Goal: Task Accomplishment & Management: Use online tool/utility

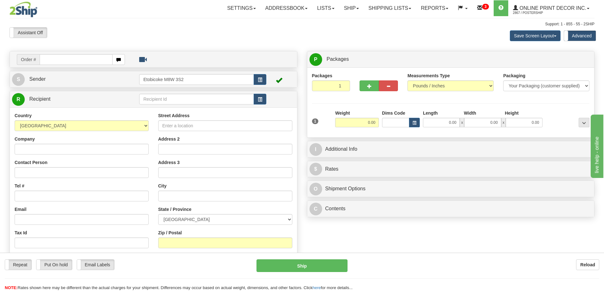
drag, startPoint x: 61, startPoint y: 60, endPoint x: 64, endPoint y: 57, distance: 4.1
click at [62, 59] on input "text" at bounding box center [76, 59] width 73 height 11
type input "ca-424830"
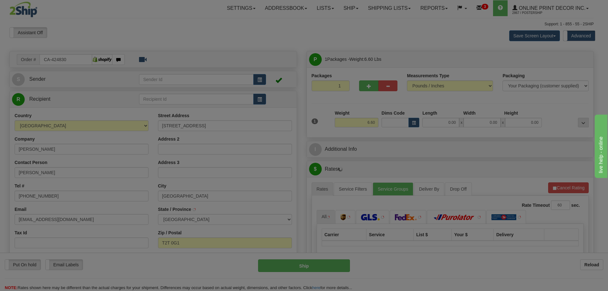
type input "CALGARY"
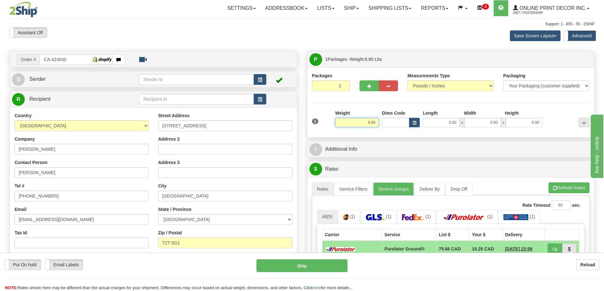
click at [376, 124] on input "6.60" at bounding box center [357, 123] width 44 height 10
type input "6"
type input "2.00"
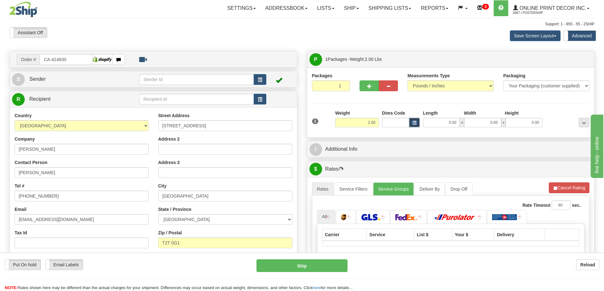
click at [417, 123] on button "button" at bounding box center [414, 123] width 11 height 10
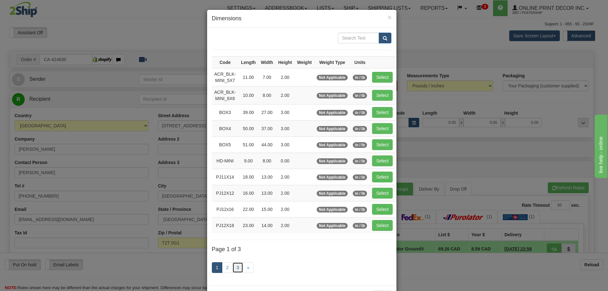
click at [233, 266] on link "3" at bounding box center [238, 267] width 11 height 11
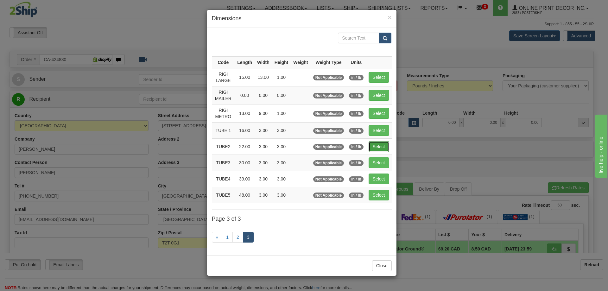
click at [386, 147] on button "Select" at bounding box center [379, 146] width 21 height 11
type input "TUBE2"
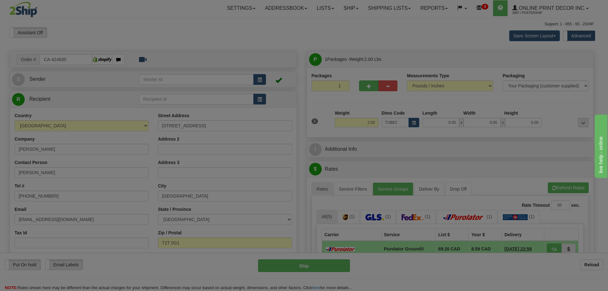
type input "22.00"
type input "3.00"
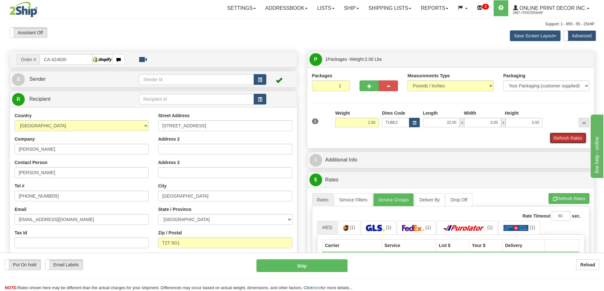
click at [563, 136] on button "Refresh Rates" at bounding box center [567, 138] width 36 height 11
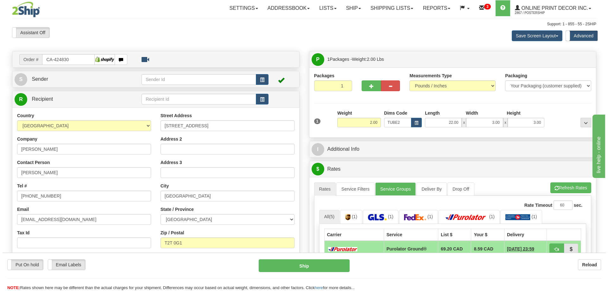
scroll to position [63, 0]
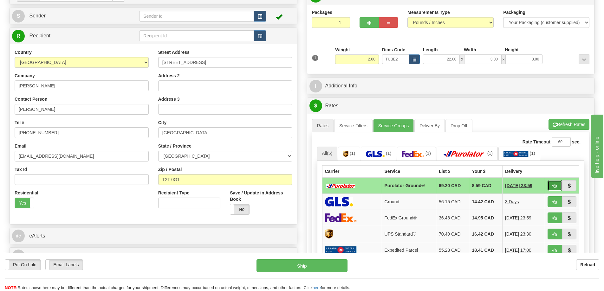
click at [549, 183] on button "button" at bounding box center [554, 185] width 15 height 11
type input "260"
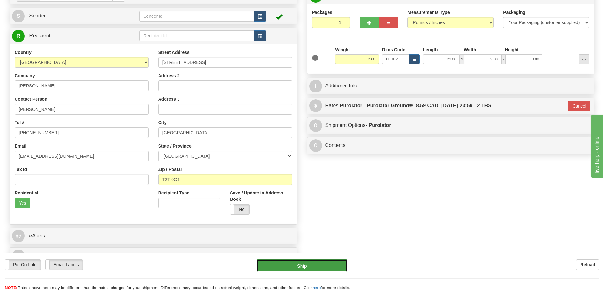
click at [297, 269] on button "Ship" at bounding box center [301, 265] width 91 height 13
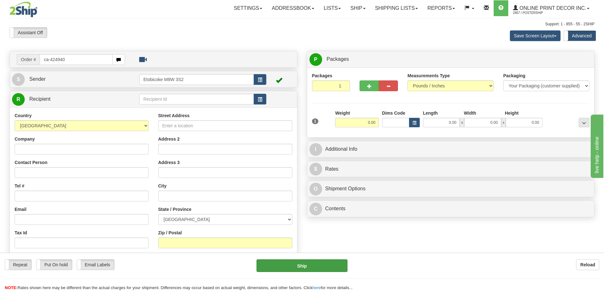
type input "ca-424940"
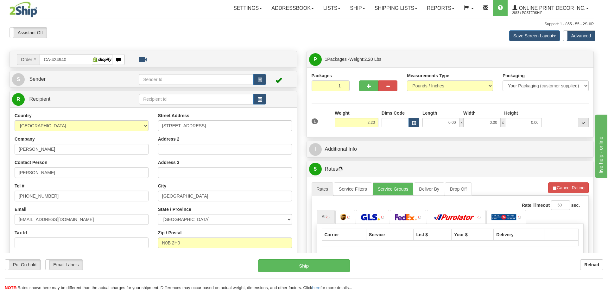
type input "PETERSBURG"
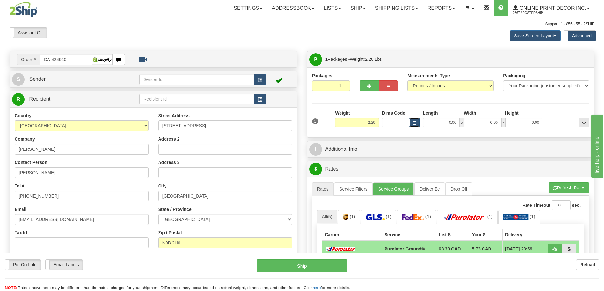
click at [416, 122] on button "button" at bounding box center [414, 123] width 11 height 10
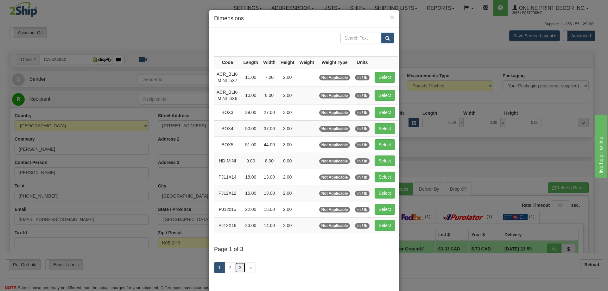
click at [236, 272] on link "3" at bounding box center [240, 267] width 11 height 11
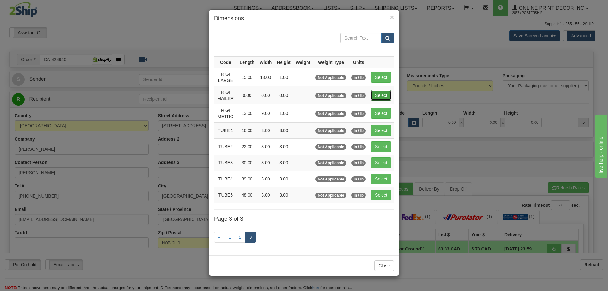
click at [376, 95] on button "Select" at bounding box center [381, 95] width 21 height 11
type input "RIGI MAILER"
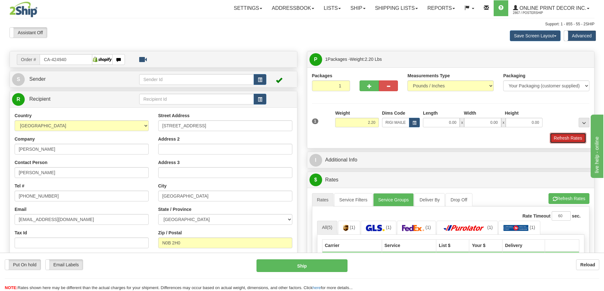
click at [558, 140] on button "Refresh Rates" at bounding box center [567, 138] width 36 height 11
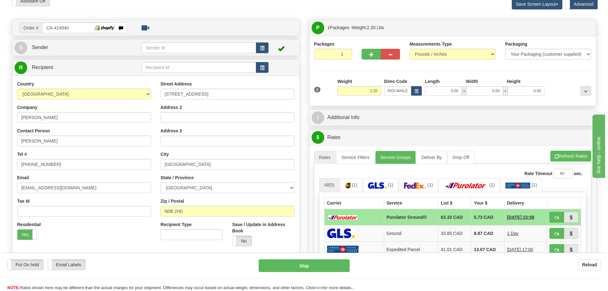
scroll to position [95, 0]
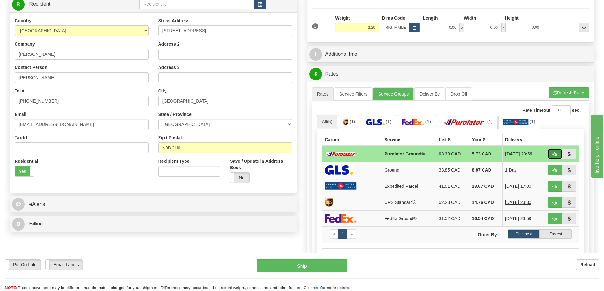
click at [554, 151] on button "button" at bounding box center [554, 154] width 15 height 11
type input "260"
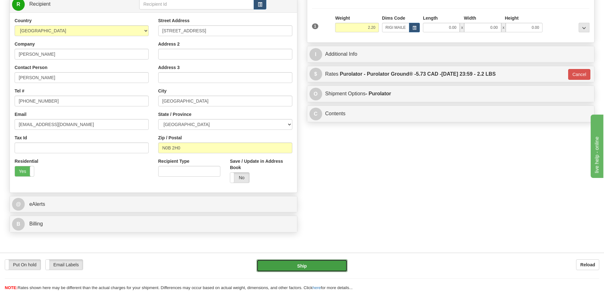
click at [309, 267] on button "Ship" at bounding box center [301, 265] width 91 height 13
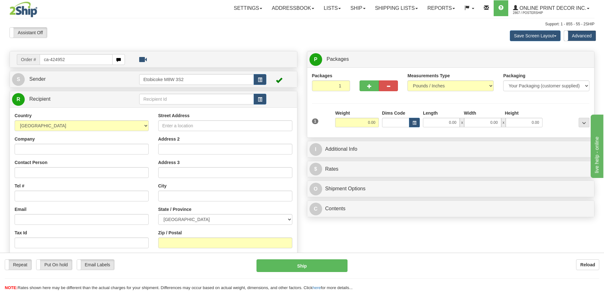
type input "ca-424952"
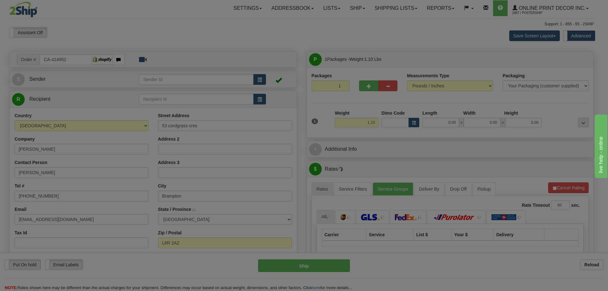
type input "BRAMPTON"
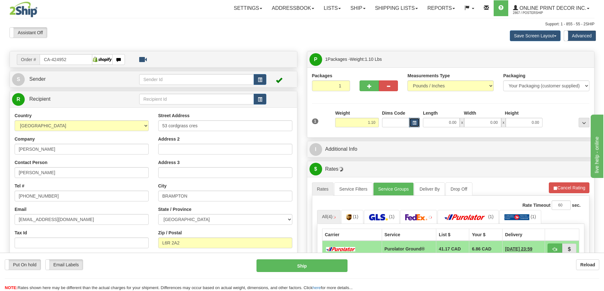
click at [412, 123] on span "button" at bounding box center [414, 122] width 4 height 3
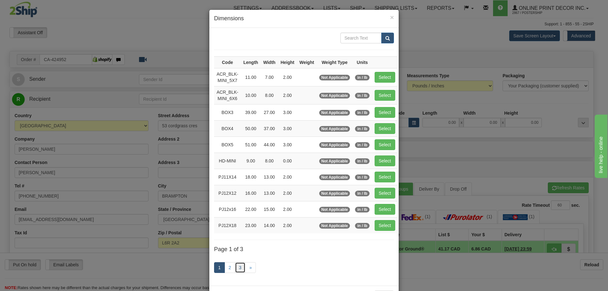
click at [238, 268] on link "3" at bounding box center [240, 267] width 11 height 11
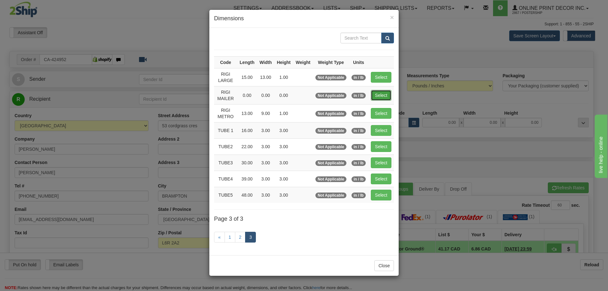
click at [385, 95] on button "Select" at bounding box center [381, 95] width 21 height 11
type input "RIGI MAILER"
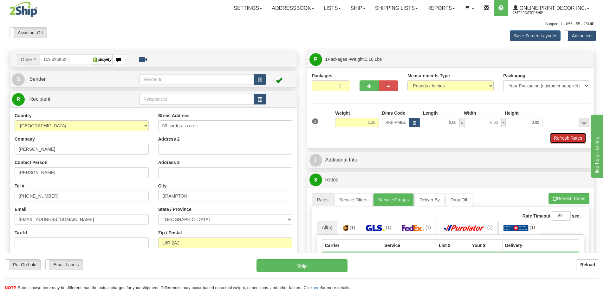
click at [566, 139] on button "Refresh Rates" at bounding box center [567, 138] width 36 height 11
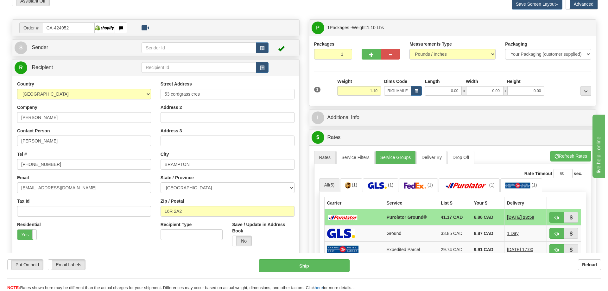
scroll to position [95, 0]
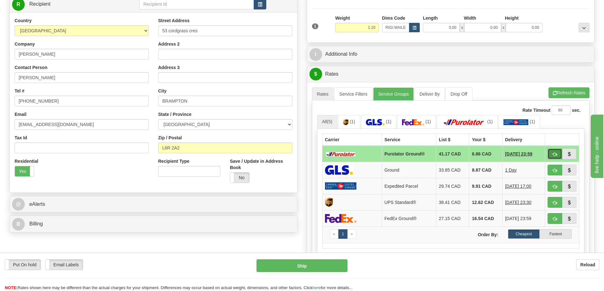
click at [550, 153] on button "button" at bounding box center [554, 154] width 15 height 11
type input "260"
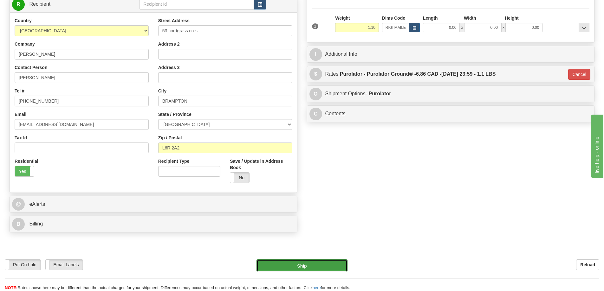
click at [343, 263] on button "Ship" at bounding box center [301, 265] width 91 height 13
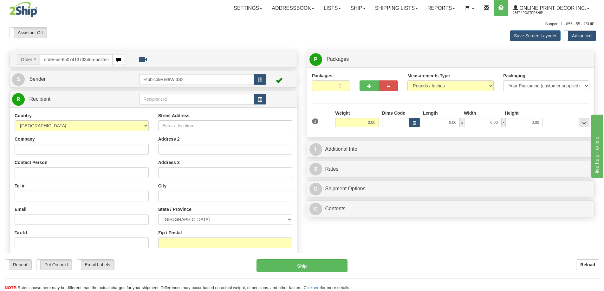
type input "order-us-6507413733465-posters"
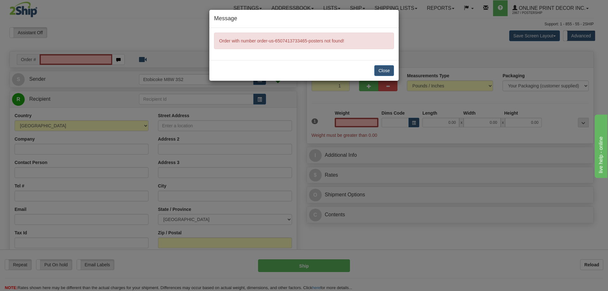
type input "0.00"
click at [386, 70] on button "Close" at bounding box center [384, 70] width 20 height 11
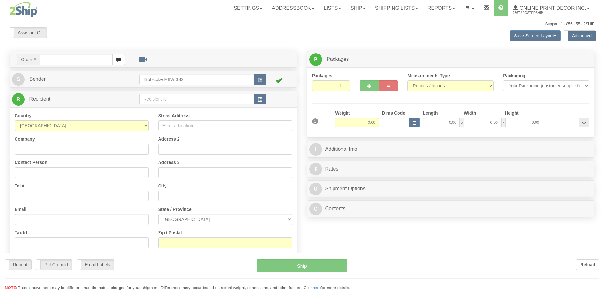
click at [57, 60] on div at bounding box center [302, 145] width 604 height 291
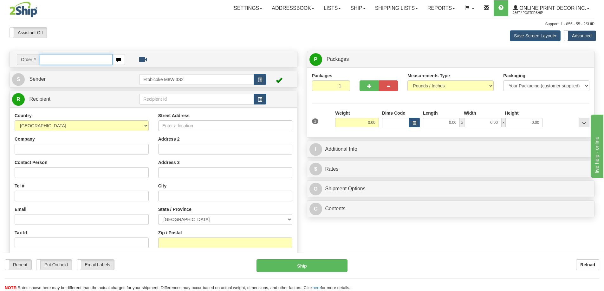
click at [56, 60] on input "text" at bounding box center [76, 59] width 73 height 11
type input "us-56175"
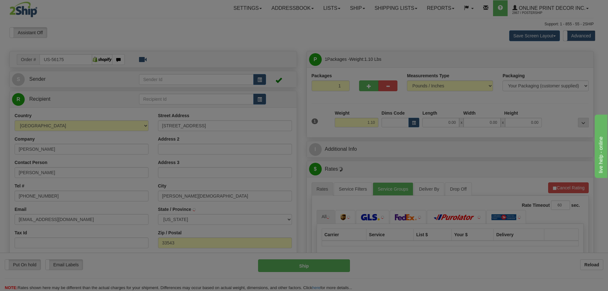
type input "[PERSON_NAME][DEMOGRAPHIC_DATA]"
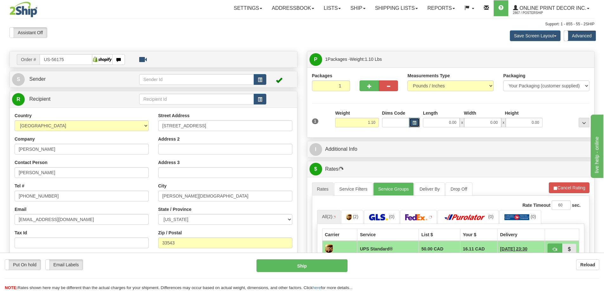
click at [412, 122] on span "button" at bounding box center [414, 122] width 4 height 3
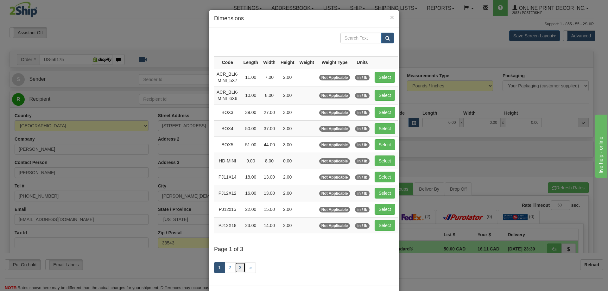
click at [236, 265] on link "3" at bounding box center [240, 267] width 11 height 11
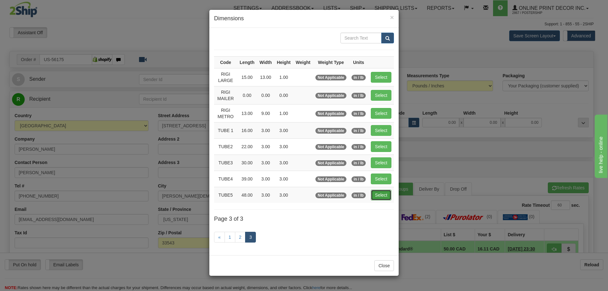
click at [382, 194] on button "Select" at bounding box center [381, 195] width 21 height 11
type input "TUBE5"
type input "48.00"
type input "3.00"
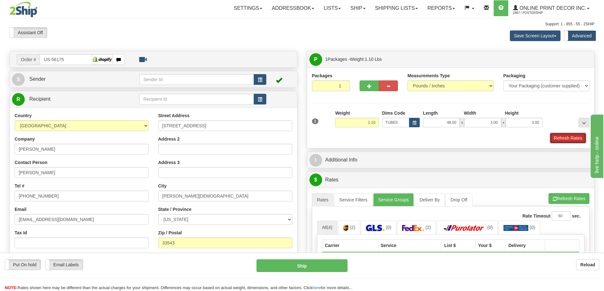
click at [566, 136] on button "Refresh Rates" at bounding box center [567, 138] width 36 height 11
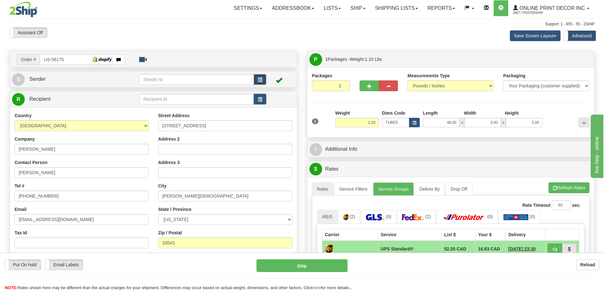
click at [261, 79] on span "button" at bounding box center [260, 80] width 4 height 4
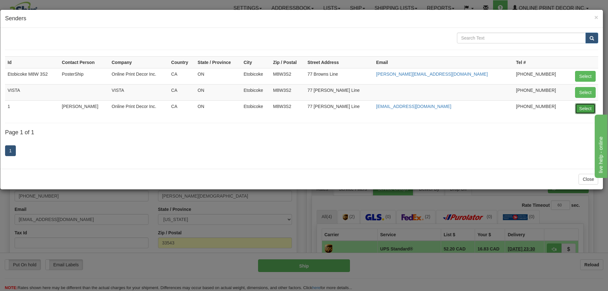
click at [580, 106] on button "Select" at bounding box center [585, 108] width 21 height 11
type input "1"
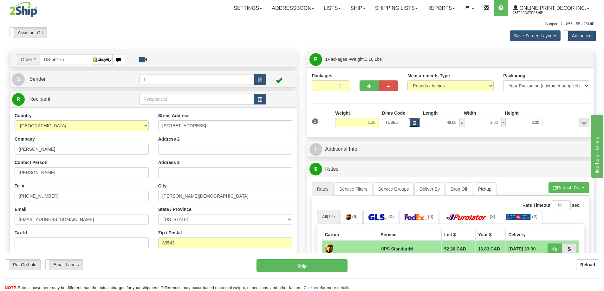
click at [412, 119] on button "button" at bounding box center [414, 123] width 11 height 10
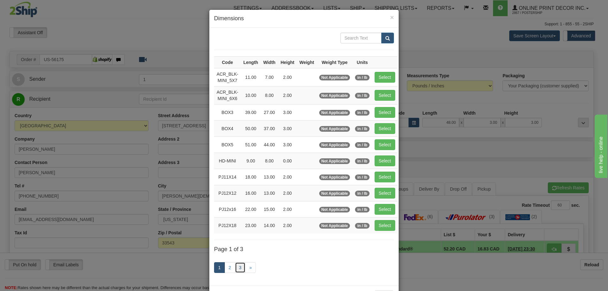
click at [239, 265] on link "3" at bounding box center [240, 267] width 11 height 11
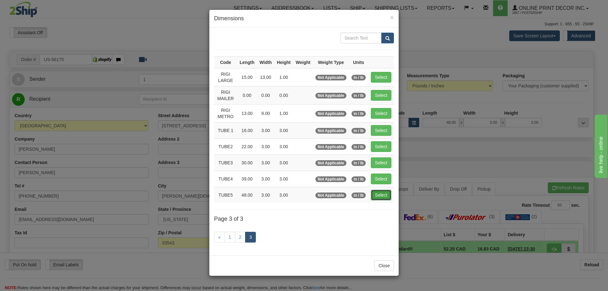
click at [381, 193] on button "Select" at bounding box center [381, 195] width 21 height 11
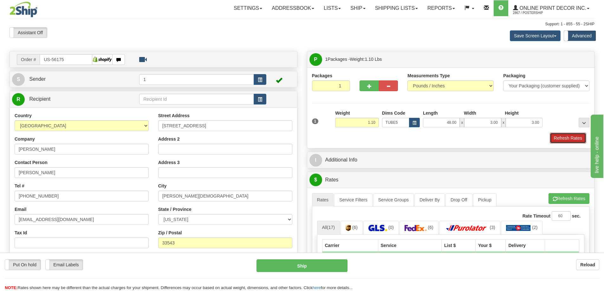
click at [554, 136] on button "Refresh Rates" at bounding box center [567, 138] width 36 height 11
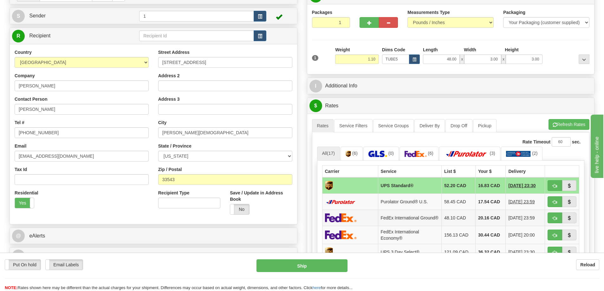
scroll to position [127, 0]
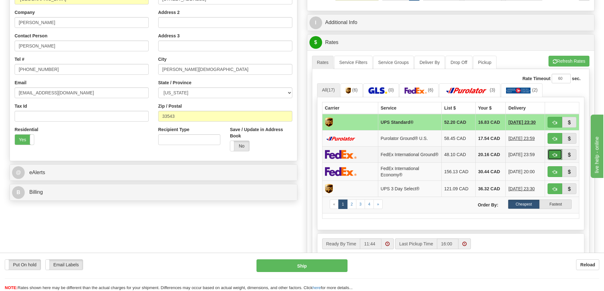
click at [557, 154] on button "button" at bounding box center [554, 154] width 15 height 11
type input "92"
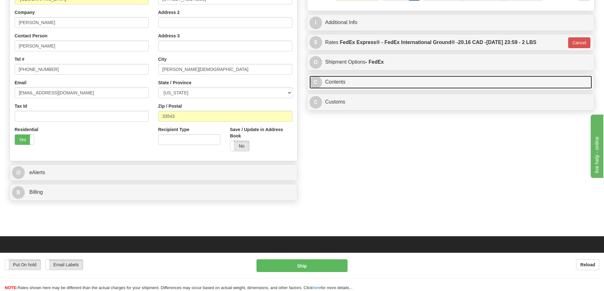
click at [389, 83] on link "C Contents" at bounding box center [450, 82] width 283 height 13
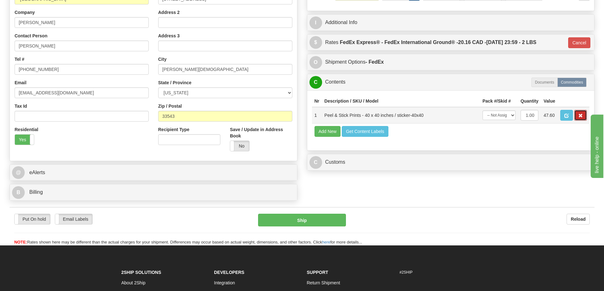
click at [580, 116] on span "button" at bounding box center [580, 116] width 4 height 4
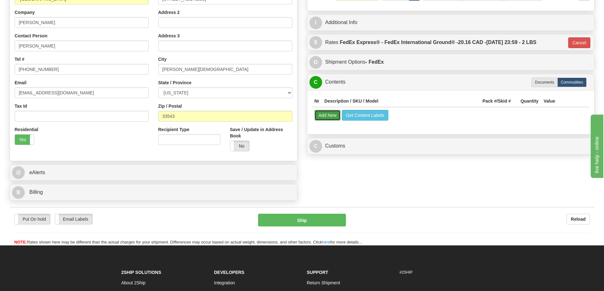
click at [319, 114] on button "Add New" at bounding box center [327, 115] width 26 height 11
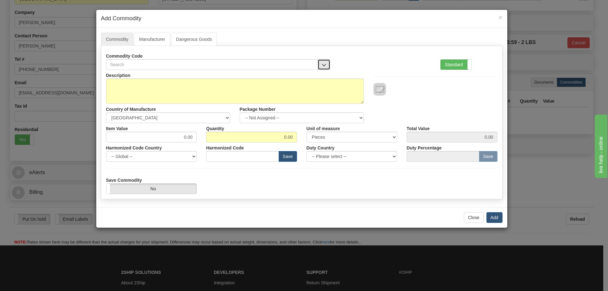
click at [323, 61] on button "button" at bounding box center [324, 64] width 13 height 11
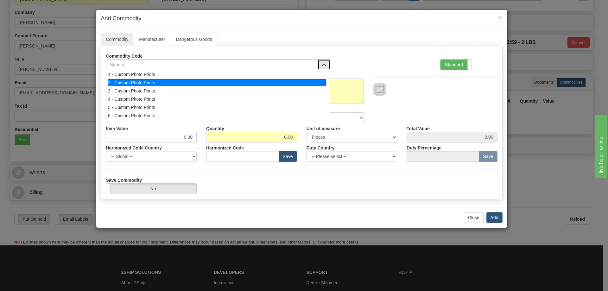
click at [315, 83] on div "2 - Custom Photo Prints" at bounding box center [217, 82] width 218 height 7
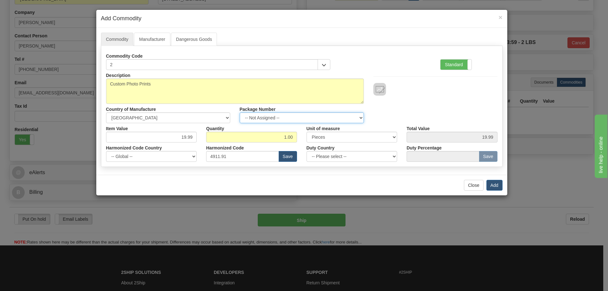
click at [358, 117] on select "-- Not Assigned -- Item 1" at bounding box center [302, 117] width 124 height 11
select select "0"
click at [240, 112] on select "-- Not Assigned -- Item 1" at bounding box center [302, 117] width 124 height 11
click at [498, 184] on button "Add" at bounding box center [495, 185] width 16 height 11
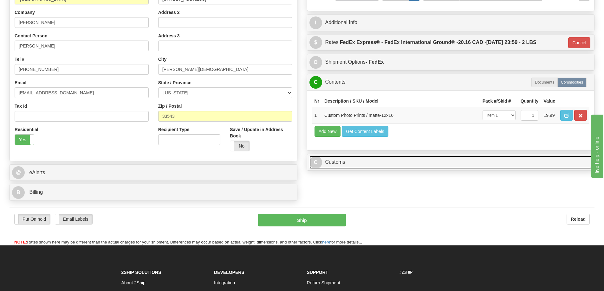
click at [516, 164] on link "C Customs" at bounding box center [450, 162] width 283 height 13
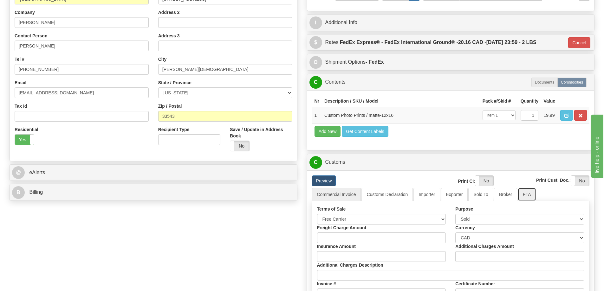
click at [531, 198] on link "FTA" at bounding box center [526, 194] width 18 height 13
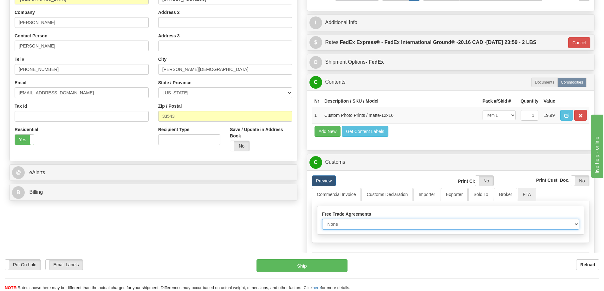
click at [574, 223] on select "None Other USMCA CETA CUKTCA" at bounding box center [450, 224] width 257 height 11
select select "1"
click at [322, 221] on select "None Other USMCA CETA CUKTCA" at bounding box center [450, 224] width 257 height 11
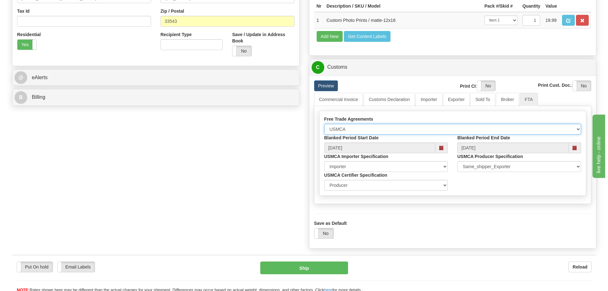
scroll to position [285, 0]
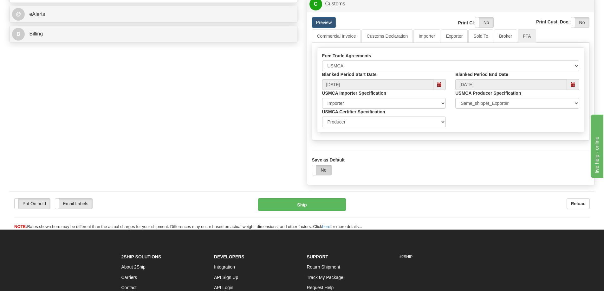
click at [321, 169] on label "No" at bounding box center [321, 170] width 19 height 10
click at [300, 205] on button "Ship" at bounding box center [302, 204] width 88 height 13
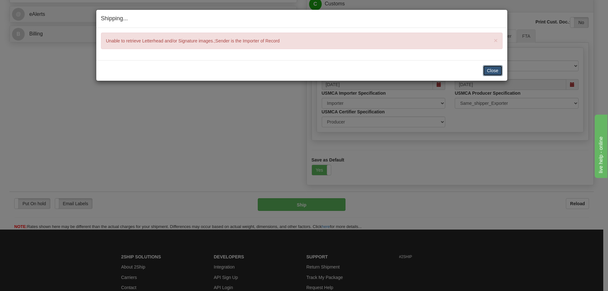
click at [496, 70] on button "Close" at bounding box center [493, 70] width 20 height 11
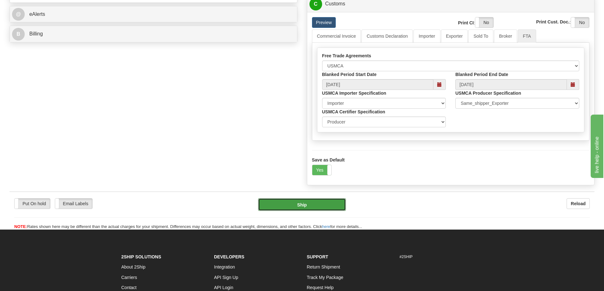
click at [317, 204] on button "Ship" at bounding box center [302, 204] width 88 height 13
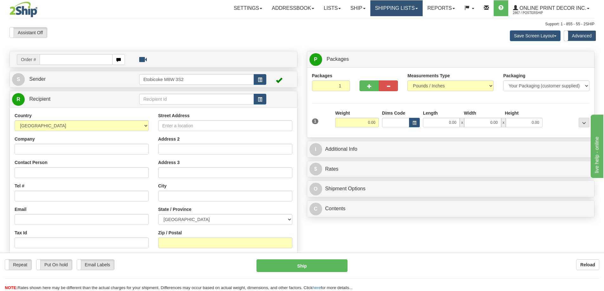
click at [400, 10] on link "Shipping lists" at bounding box center [396, 8] width 52 height 16
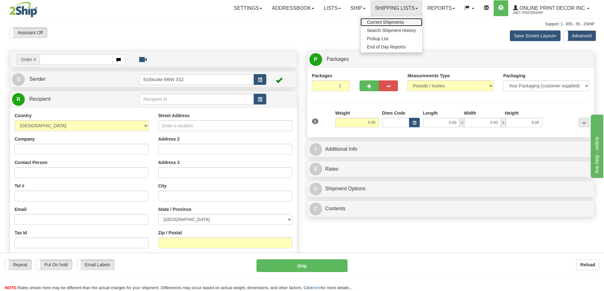
click at [385, 23] on span "Current Shipments" at bounding box center [385, 22] width 37 height 5
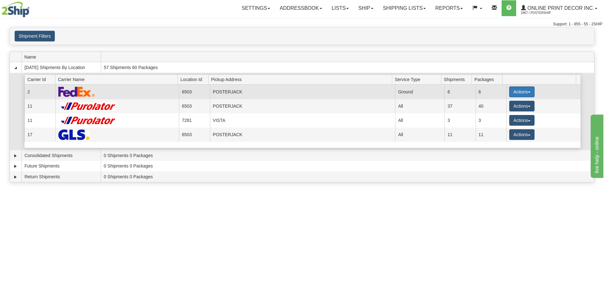
click at [512, 90] on button "Actions" at bounding box center [521, 91] width 25 height 11
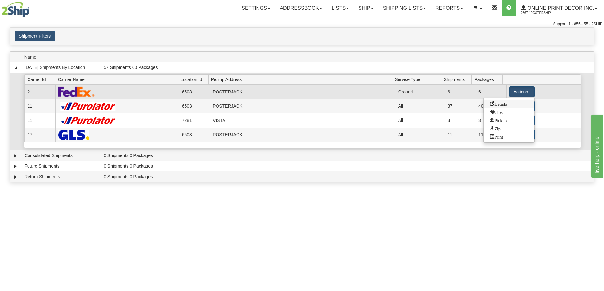
click at [486, 103] on link "Details" at bounding box center [508, 104] width 51 height 8
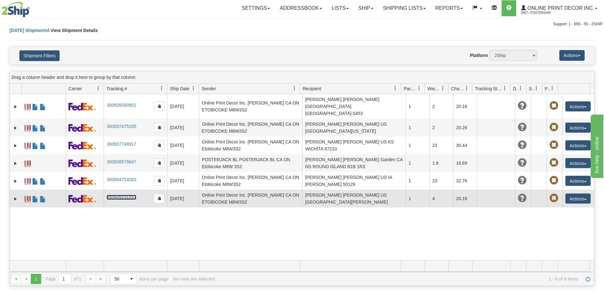
click at [122, 195] on link "393945231537" at bounding box center [120, 197] width 29 height 5
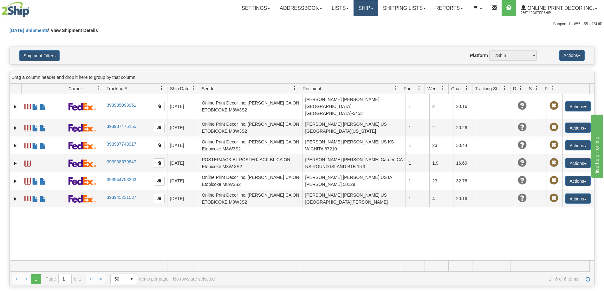
click at [370, 3] on link "Ship" at bounding box center [365, 8] width 24 height 16
click at [350, 24] on span "Ship Screen" at bounding box center [339, 22] width 24 height 5
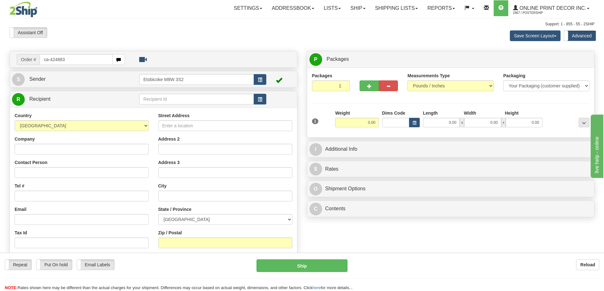
type input "ca-424883"
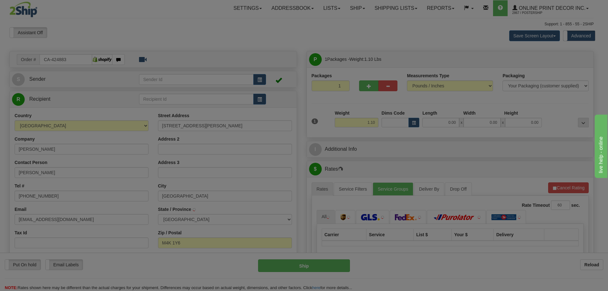
type input "EAST YORK"
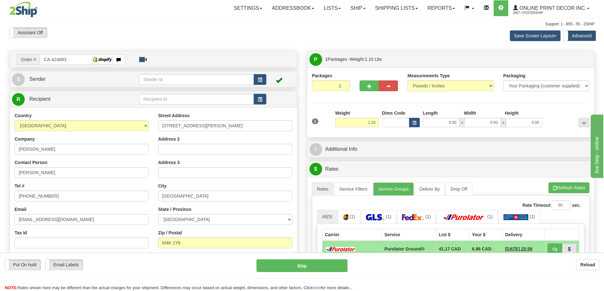
click at [421, 122] on div "0.00 x 0.00 x 0.00" at bounding box center [482, 123] width 123 height 10
click at [410, 125] on button "button" at bounding box center [414, 123] width 11 height 10
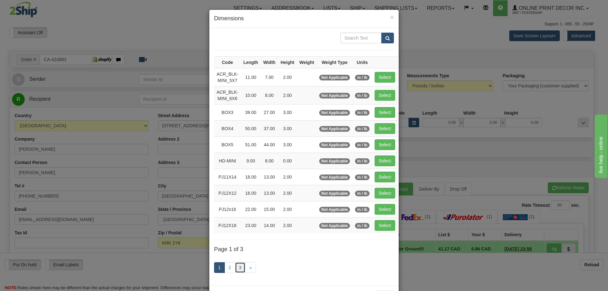
click at [240, 267] on link "3" at bounding box center [240, 267] width 11 height 11
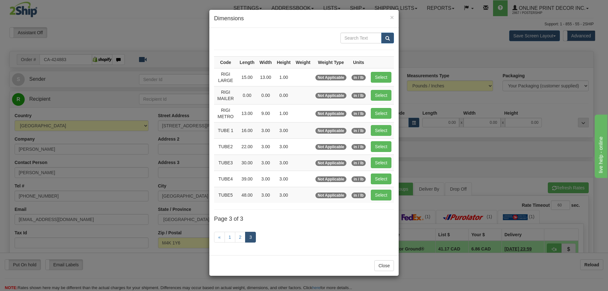
click at [378, 157] on td "Select" at bounding box center [381, 163] width 26 height 16
click at [381, 161] on button "Select" at bounding box center [381, 162] width 21 height 11
type input "TUBE3"
type input "30.00"
type input "3.00"
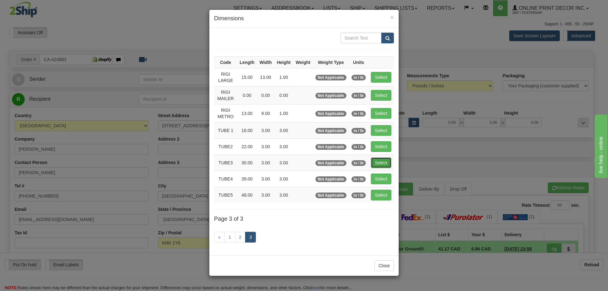
type input "3.00"
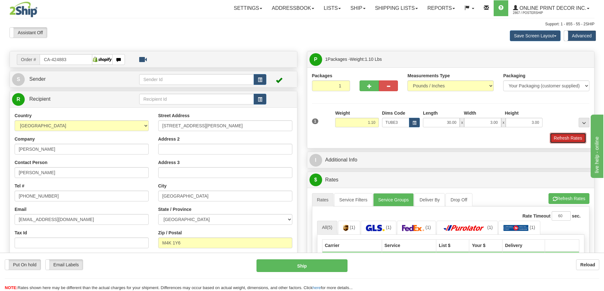
click at [559, 139] on button "Refresh Rates" at bounding box center [567, 138] width 36 height 11
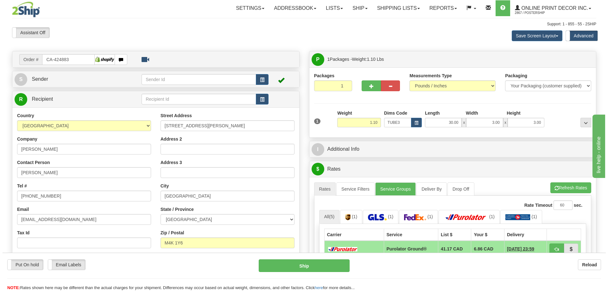
scroll to position [63, 0]
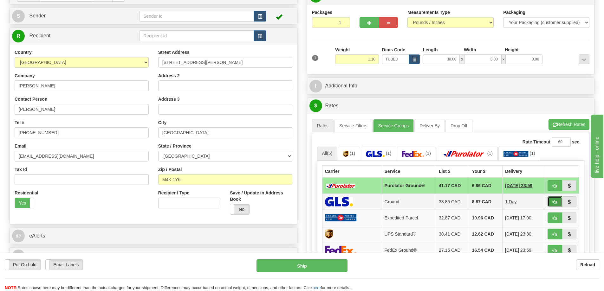
click at [555, 201] on button "button" at bounding box center [554, 201] width 15 height 11
type input "1"
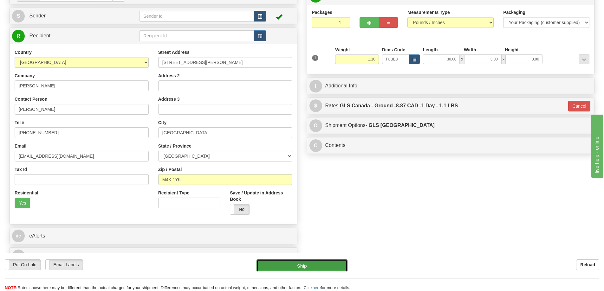
click at [298, 263] on button "Ship" at bounding box center [301, 265] width 91 height 13
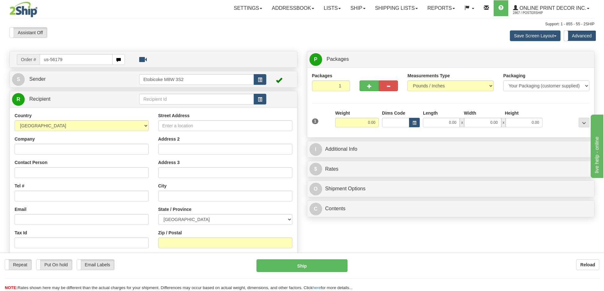
type input "us-56179"
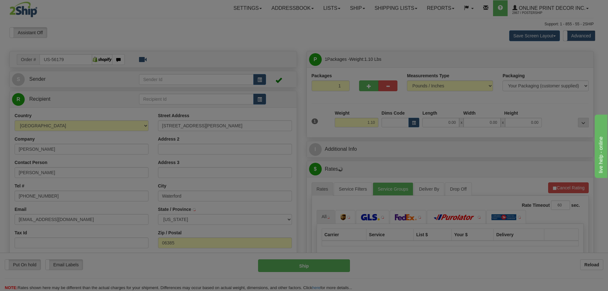
type input "WATERFORD"
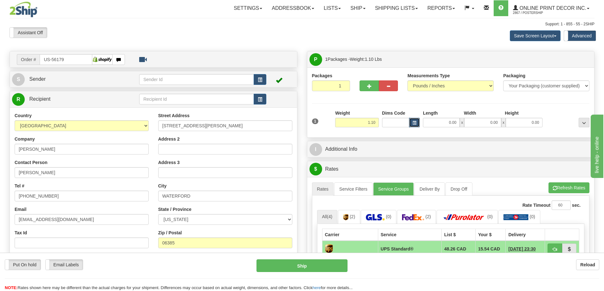
click at [414, 122] on span "button" at bounding box center [414, 122] width 4 height 3
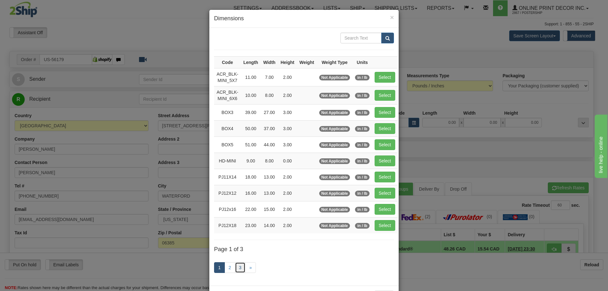
click at [235, 269] on link "3" at bounding box center [240, 267] width 11 height 11
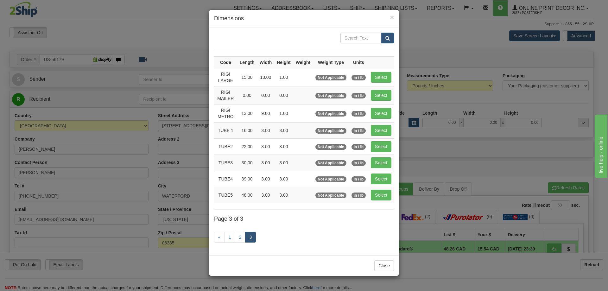
click at [80, 109] on div "× Dimensions Code Length Width Height Weight Weight Type Units RIGI LARGE 15.00…" at bounding box center [304, 145] width 608 height 291
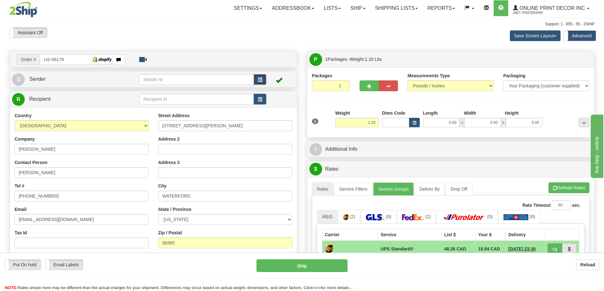
click at [259, 80] on span "button" at bounding box center [260, 80] width 4 height 4
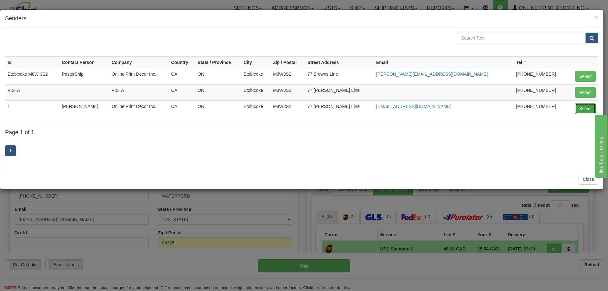
click at [585, 109] on button "Select" at bounding box center [585, 108] width 21 height 11
type input "1"
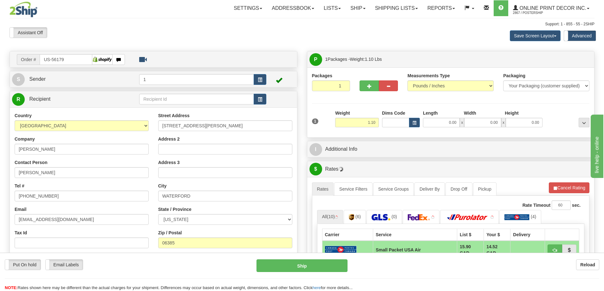
click at [408, 118] on div "Dims Code" at bounding box center [400, 118] width 41 height 17
click at [412, 123] on span "button" at bounding box center [414, 122] width 4 height 3
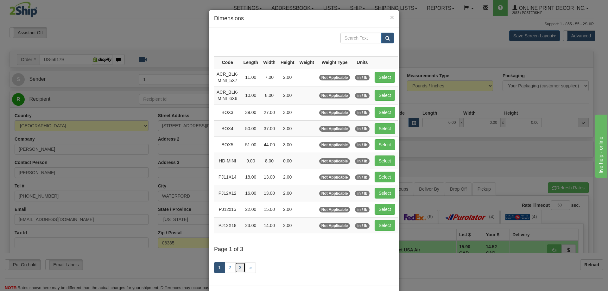
click at [238, 264] on link "3" at bounding box center [240, 267] width 11 height 11
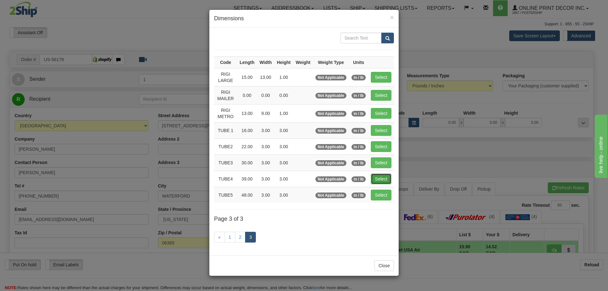
click at [386, 176] on button "Select" at bounding box center [381, 179] width 21 height 11
type input "TUBE4"
type input "39.00"
type input "3.00"
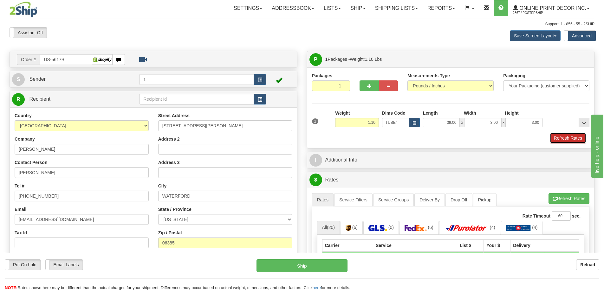
click at [559, 138] on button "Refresh Rates" at bounding box center [567, 138] width 36 height 11
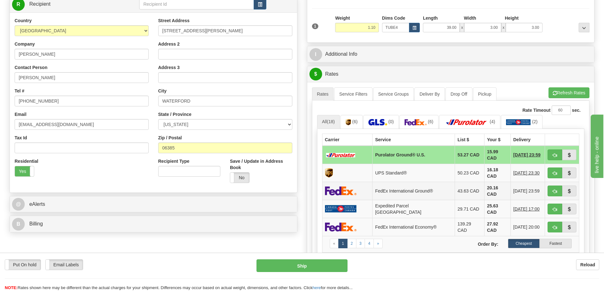
scroll to position [158, 0]
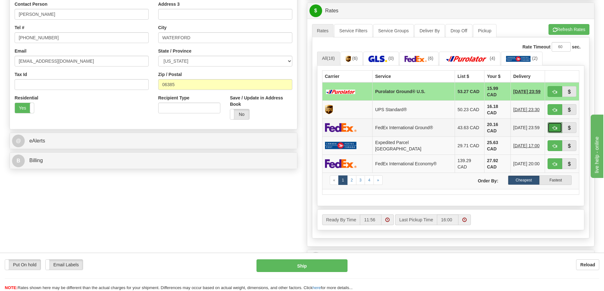
click at [560, 122] on button "button" at bounding box center [554, 127] width 15 height 11
type input "92"
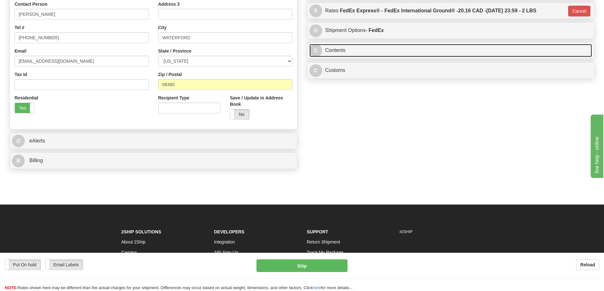
click at [390, 53] on link "C Contents" at bounding box center [450, 50] width 283 height 13
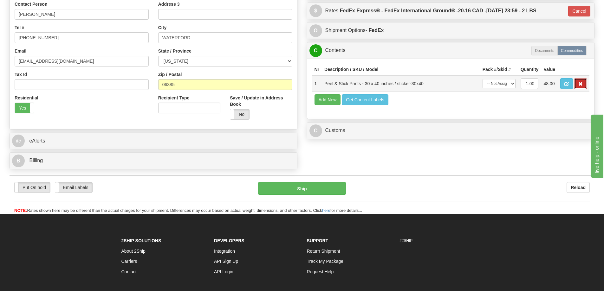
click at [580, 82] on button "button" at bounding box center [580, 83] width 13 height 11
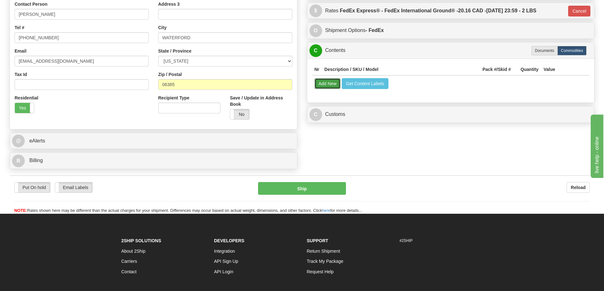
click at [328, 86] on button "Add New" at bounding box center [327, 83] width 26 height 11
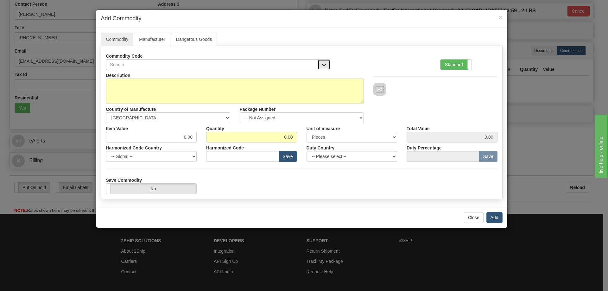
click at [323, 63] on span "button" at bounding box center [324, 65] width 4 height 4
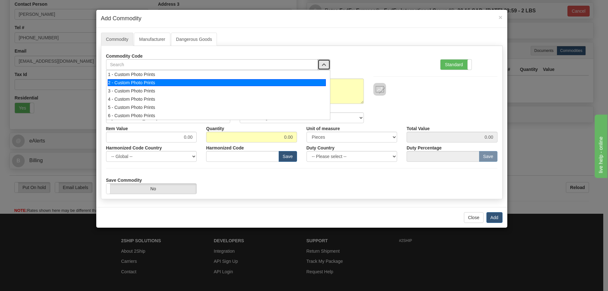
click at [315, 83] on div "2 - Custom Photo Prints" at bounding box center [217, 82] width 218 height 7
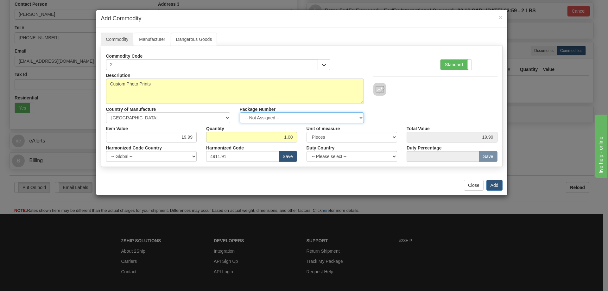
click at [359, 117] on select "-- Not Assigned -- Item 1" at bounding box center [302, 117] width 124 height 11
select select "0"
click at [240, 112] on select "-- Not Assigned -- Item 1" at bounding box center [302, 117] width 124 height 11
click at [494, 185] on button "Add" at bounding box center [495, 185] width 16 height 11
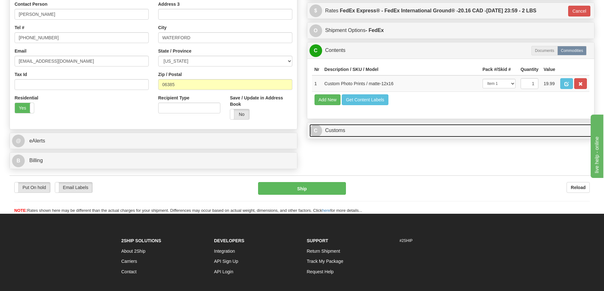
click at [526, 130] on link "C Customs" at bounding box center [450, 130] width 283 height 13
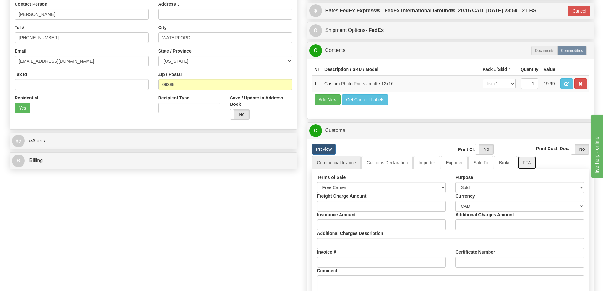
click at [526, 163] on link "FTA" at bounding box center [526, 162] width 18 height 13
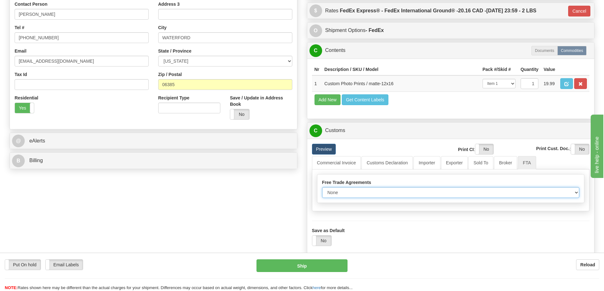
click at [565, 194] on select "None Other USMCA CETA CUKTCA" at bounding box center [450, 192] width 257 height 11
select select "1"
click at [322, 189] on select "None Other USMCA CETA CUKTCA" at bounding box center [450, 192] width 257 height 11
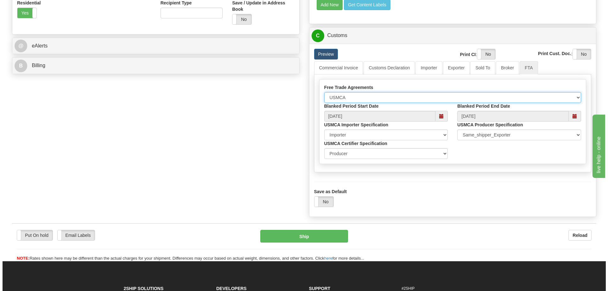
scroll to position [285, 0]
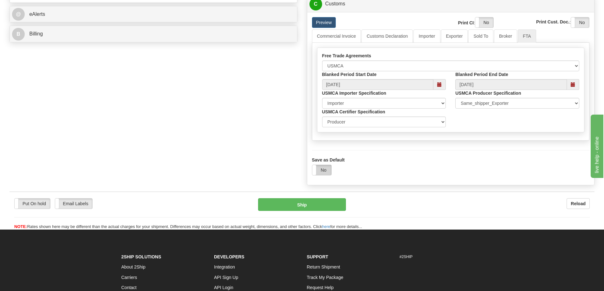
click at [320, 170] on label "No" at bounding box center [321, 170] width 19 height 10
click at [312, 207] on button "Ship" at bounding box center [302, 204] width 88 height 13
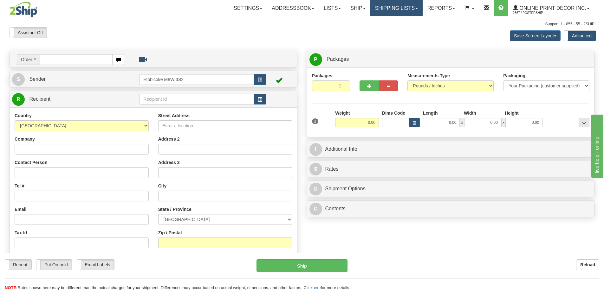
click at [393, 5] on link "Shipping lists" at bounding box center [396, 8] width 52 height 16
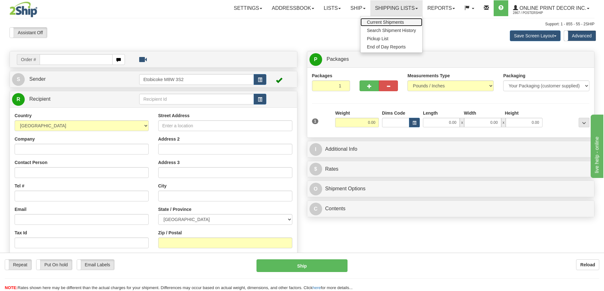
click at [379, 23] on span "Current Shipments" at bounding box center [385, 22] width 37 height 5
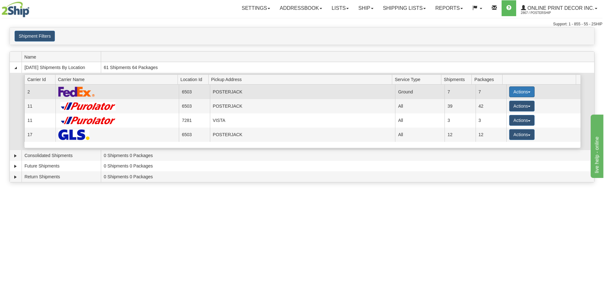
click at [519, 93] on button "Actions" at bounding box center [521, 91] width 25 height 11
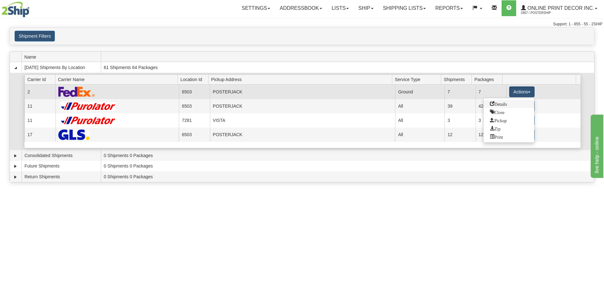
click at [505, 107] on link "Details" at bounding box center [508, 104] width 51 height 8
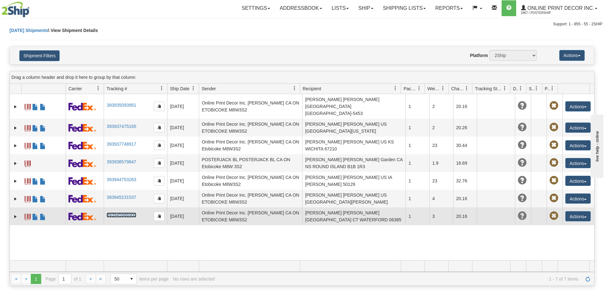
click at [114, 213] on link "393945986900" at bounding box center [120, 215] width 29 height 5
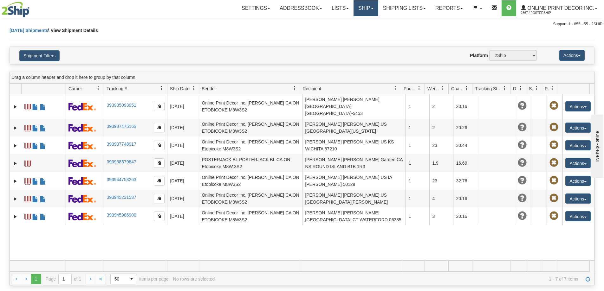
click at [370, 6] on link "Ship" at bounding box center [365, 8] width 24 height 16
click at [344, 24] on span "Ship Screen" at bounding box center [339, 22] width 24 height 5
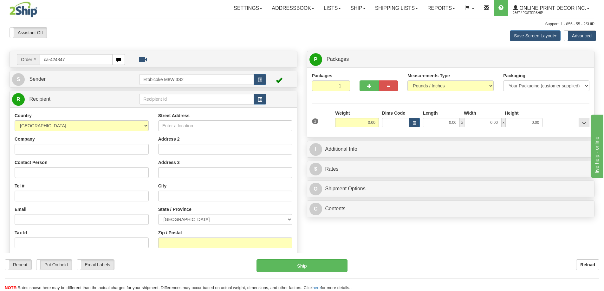
type input "ca-424847"
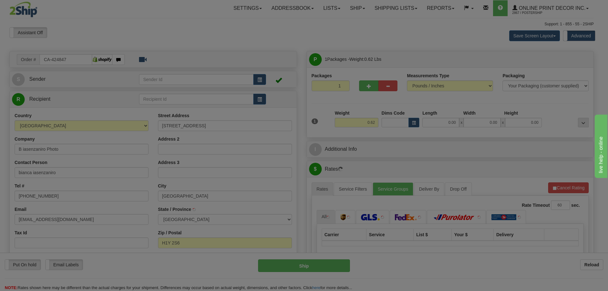
type input "[GEOGRAPHIC_DATA]"
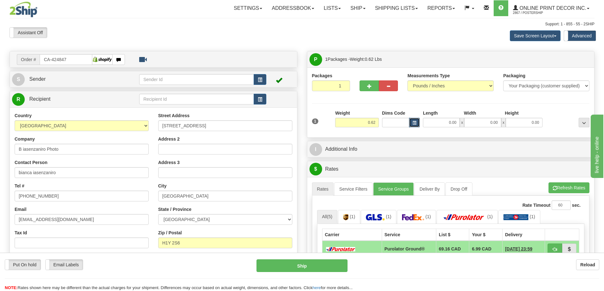
click at [412, 124] on span "button" at bounding box center [414, 122] width 4 height 3
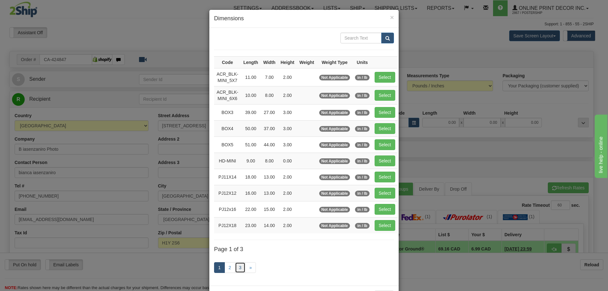
click at [237, 267] on link "3" at bounding box center [240, 267] width 11 height 11
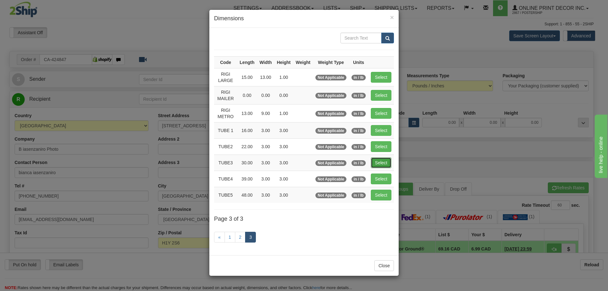
click at [376, 162] on button "Select" at bounding box center [381, 162] width 21 height 11
type input "TUBE3"
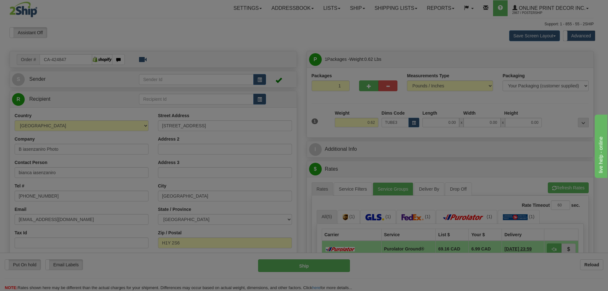
type input "30.00"
type input "3.00"
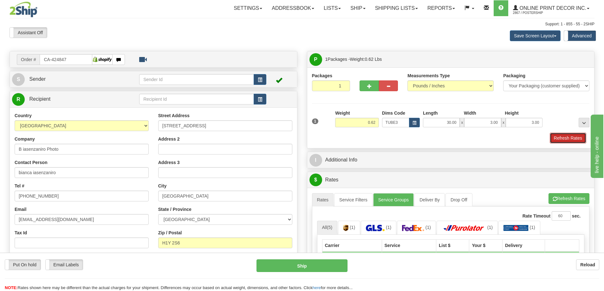
click at [562, 140] on button "Refresh Rates" at bounding box center [567, 138] width 36 height 11
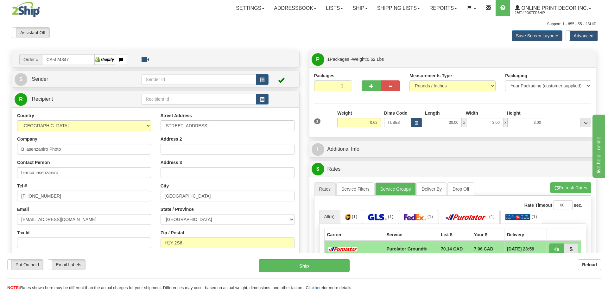
scroll to position [63, 0]
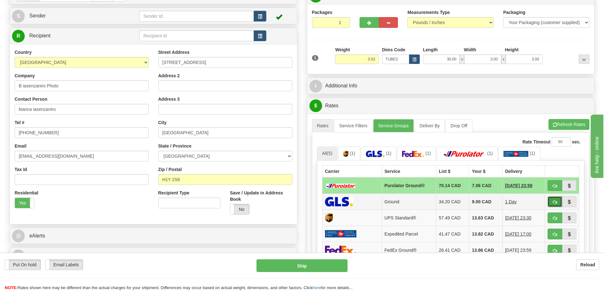
click at [550, 201] on button "button" at bounding box center [554, 201] width 15 height 11
type input "1"
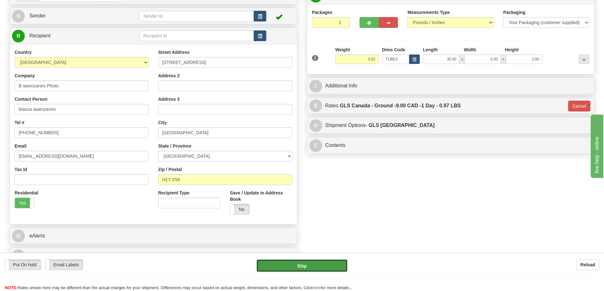
click at [316, 265] on button "Ship" at bounding box center [301, 265] width 91 height 13
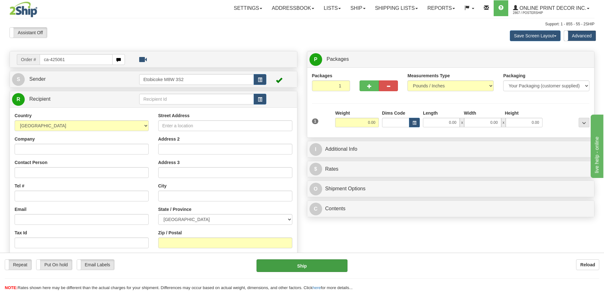
type input "ca-425061"
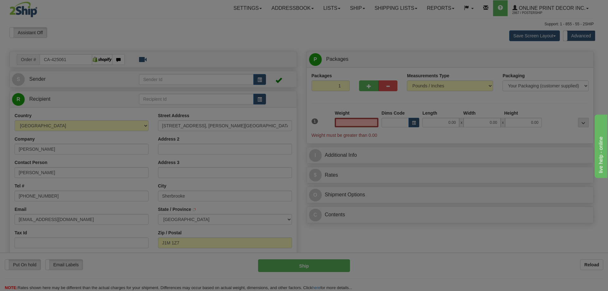
type input "SHERBROOKE"
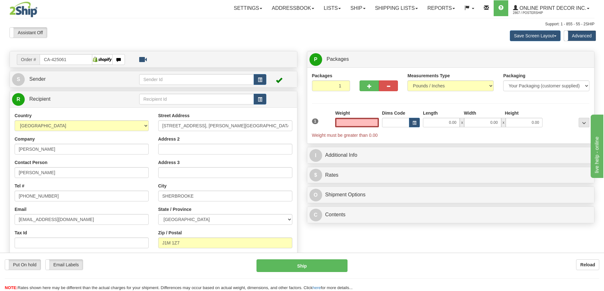
click at [345, 121] on input "text" at bounding box center [357, 123] width 44 height 10
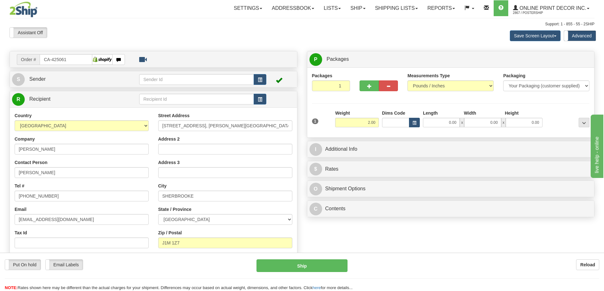
type input "2.00"
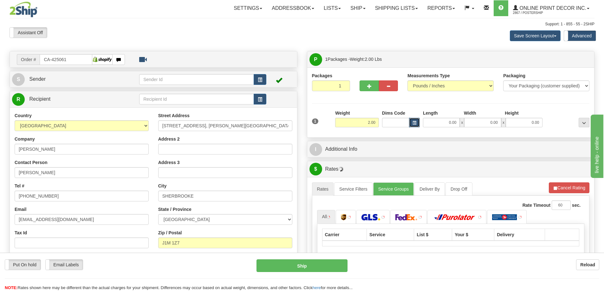
click at [411, 123] on button "button" at bounding box center [414, 123] width 11 height 10
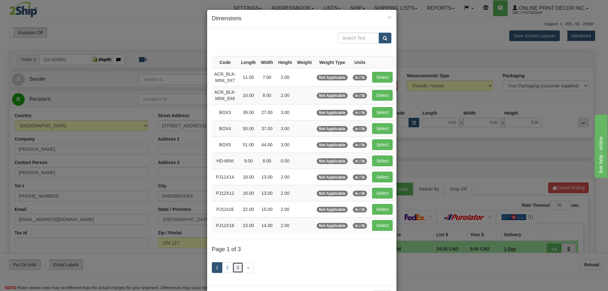
click at [233, 266] on link "3" at bounding box center [238, 267] width 11 height 11
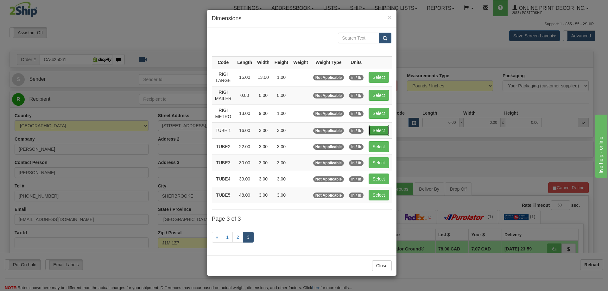
click at [385, 132] on button "Select" at bounding box center [379, 130] width 21 height 11
type input "TUBE 1"
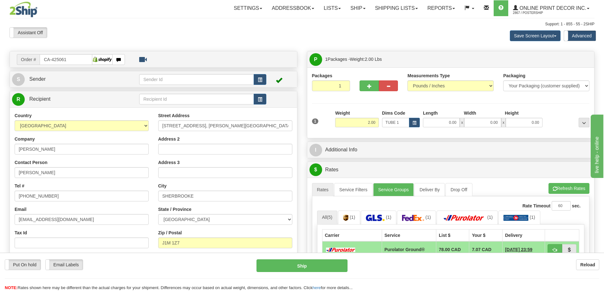
type input "16.00"
type input "3.00"
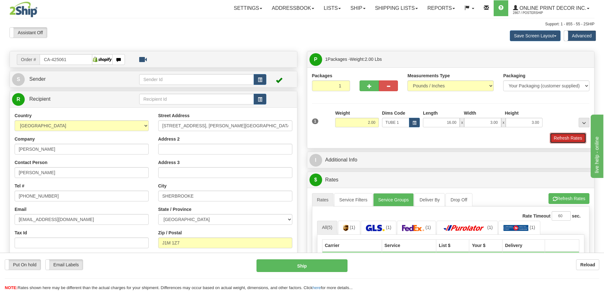
click at [558, 138] on button "Refresh Rates" at bounding box center [567, 138] width 36 height 11
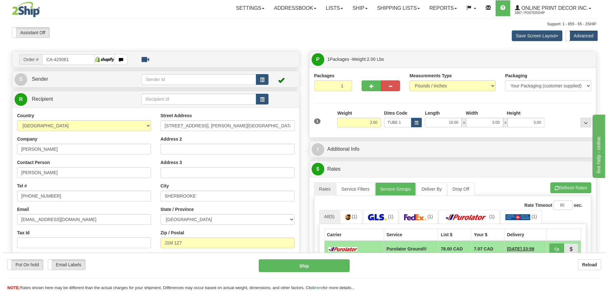
scroll to position [95, 0]
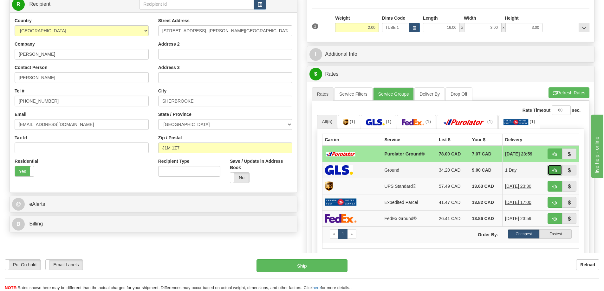
click at [551, 168] on button "button" at bounding box center [554, 170] width 15 height 11
type input "1"
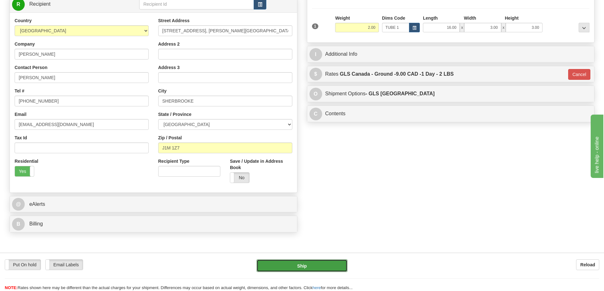
click at [311, 262] on button "Ship" at bounding box center [301, 265] width 91 height 13
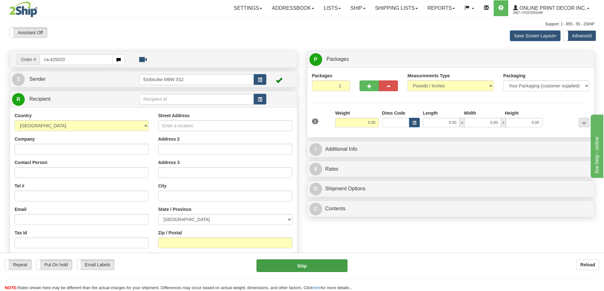
type input "ca-425020"
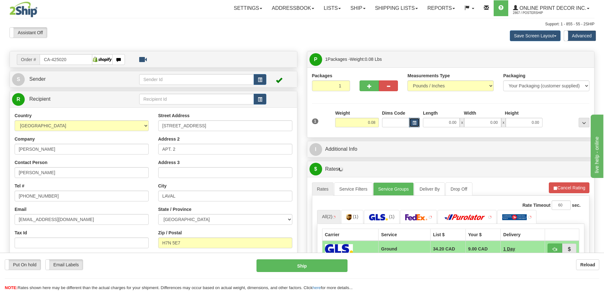
click at [410, 124] on button "button" at bounding box center [414, 123] width 11 height 10
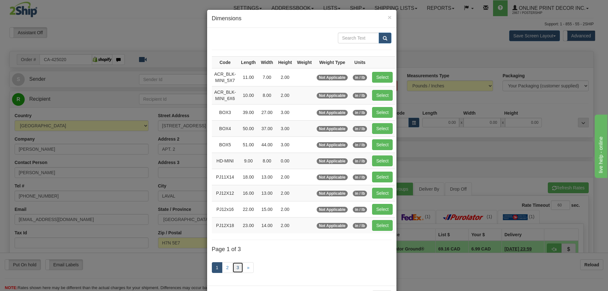
click at [233, 267] on link "3" at bounding box center [238, 267] width 11 height 11
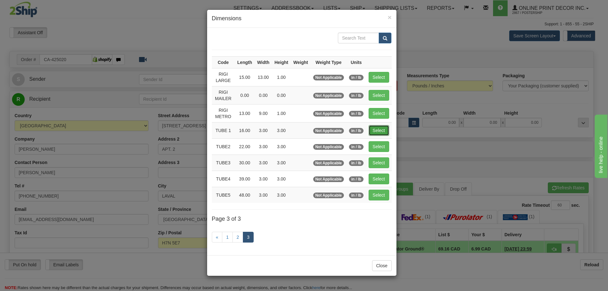
click at [384, 131] on button "Select" at bounding box center [379, 130] width 21 height 11
type input "TUBE 1"
type input "16.00"
type input "3.00"
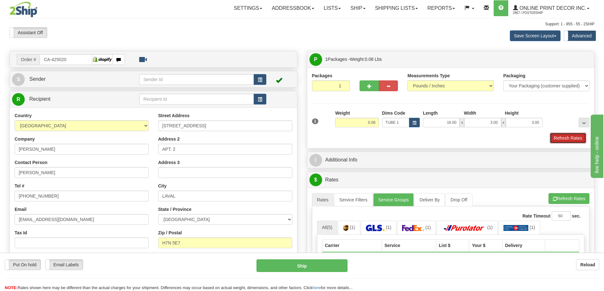
click at [578, 134] on button "Refresh Rates" at bounding box center [567, 138] width 36 height 11
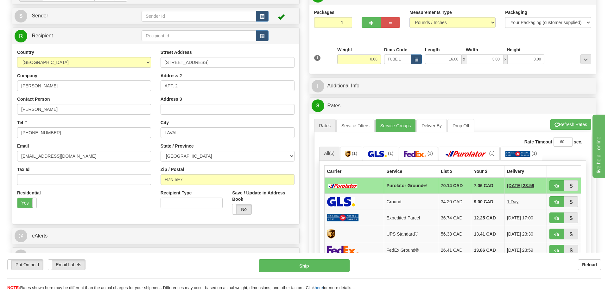
scroll to position [95, 0]
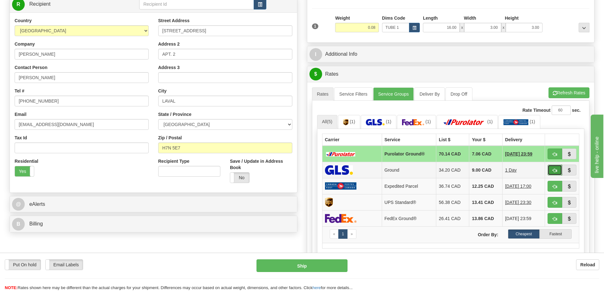
click at [553, 169] on button "button" at bounding box center [554, 170] width 15 height 11
type input "1"
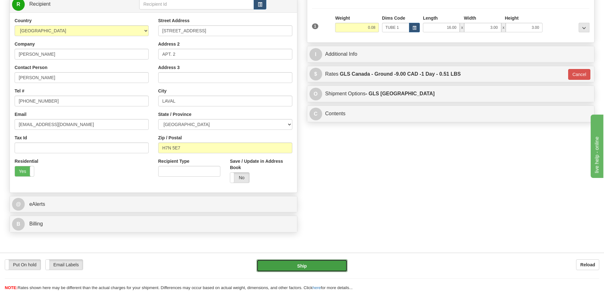
click at [326, 264] on button "Ship" at bounding box center [301, 265] width 91 height 13
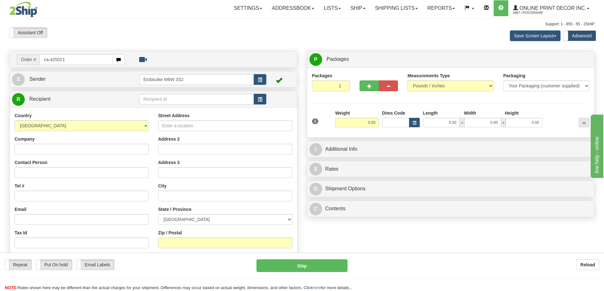
type input "ca-425021"
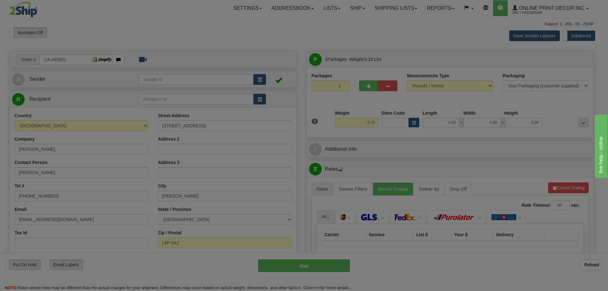
type input "[PERSON_NAME]"
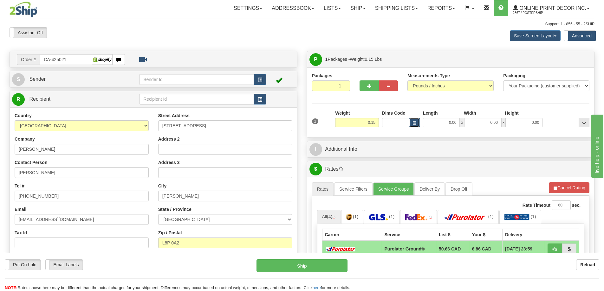
click at [412, 123] on span "button" at bounding box center [414, 122] width 4 height 3
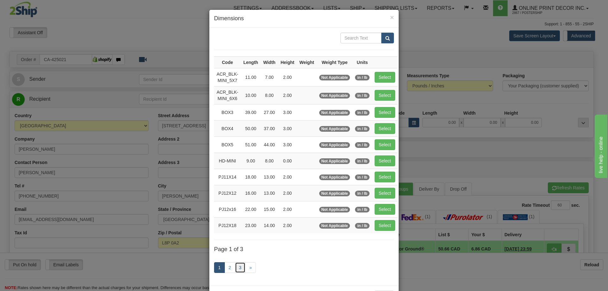
click at [237, 262] on link "3" at bounding box center [240, 267] width 11 height 11
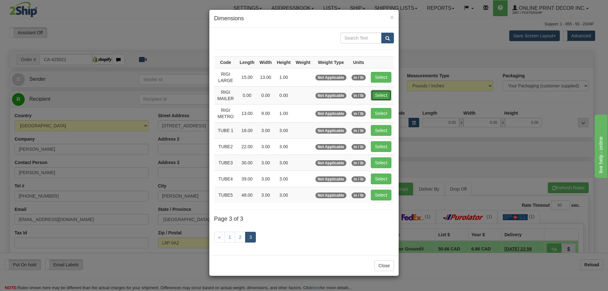
click at [380, 95] on button "Select" at bounding box center [381, 95] width 21 height 11
type input "RIGI MAILER"
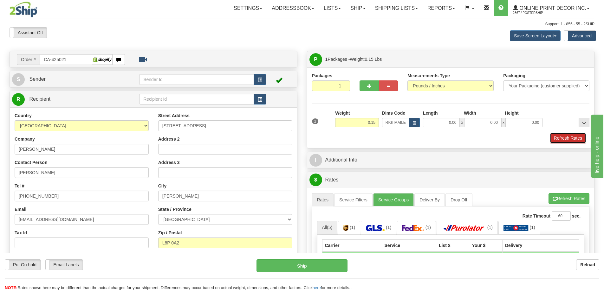
click at [575, 141] on button "Refresh Rates" at bounding box center [567, 138] width 36 height 11
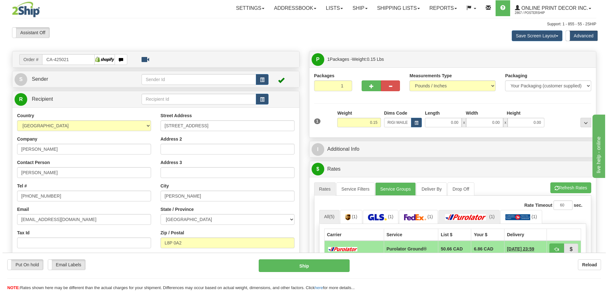
scroll to position [63, 0]
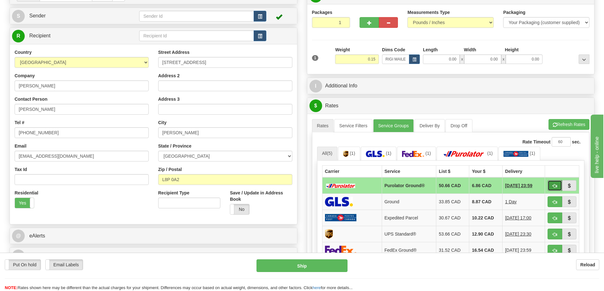
click at [552, 185] on button "button" at bounding box center [554, 185] width 15 height 11
type input "260"
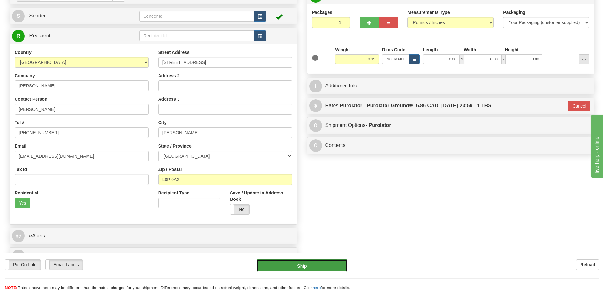
click at [329, 265] on button "Ship" at bounding box center [301, 265] width 91 height 13
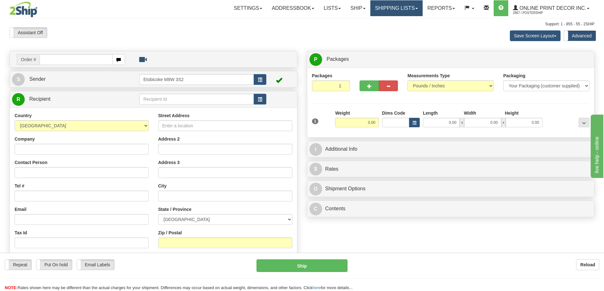
click at [393, 7] on link "Shipping lists" at bounding box center [396, 8] width 52 height 16
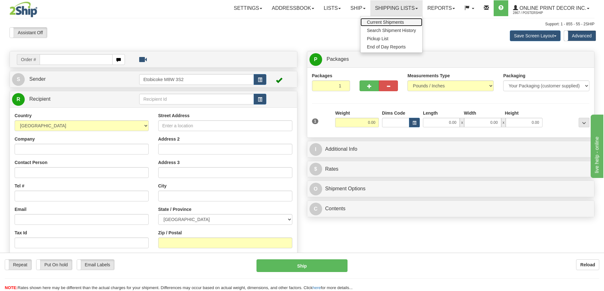
click at [393, 20] on span "Current Shipments" at bounding box center [385, 22] width 37 height 5
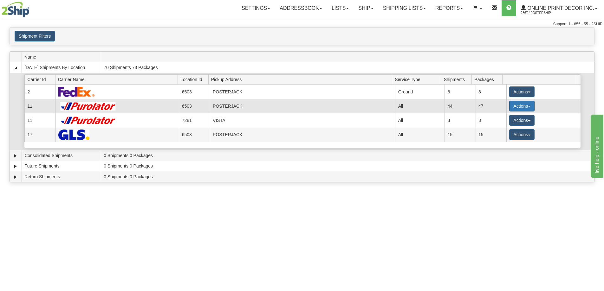
click at [524, 105] on button "Actions" at bounding box center [521, 106] width 25 height 11
click at [501, 117] on span "Details" at bounding box center [497, 118] width 17 height 4
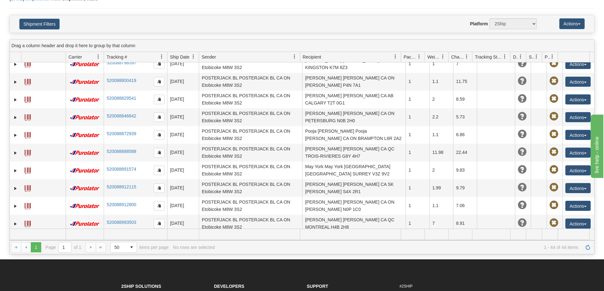
scroll to position [614, 0]
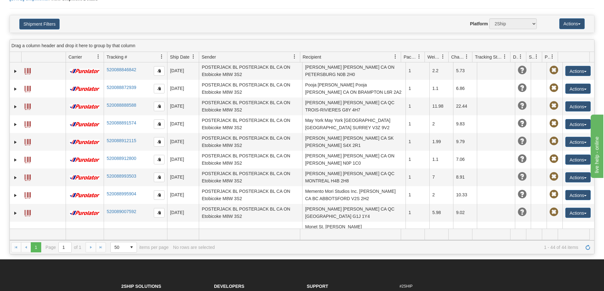
click at [25, 253] on span at bounding box center [27, 256] width 6 height 6
